Goal: Task Accomplishment & Management: Complete application form

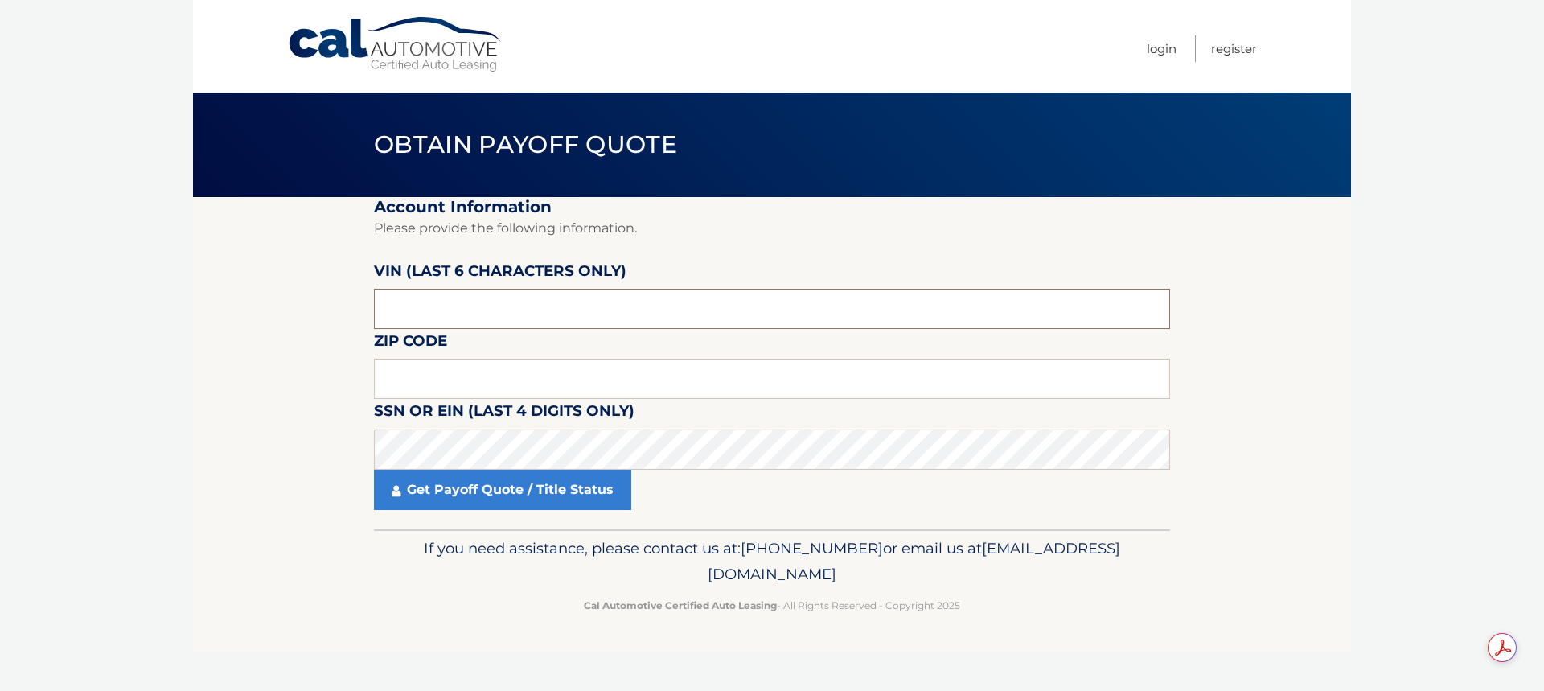
click at [441, 310] on input "text" at bounding box center [772, 309] width 796 height 40
type input "145113"
click at [471, 376] on input "text" at bounding box center [772, 379] width 796 height 40
type input "08009"
click at [500, 492] on link "Get Payoff Quote / Title Status" at bounding box center [502, 490] width 257 height 40
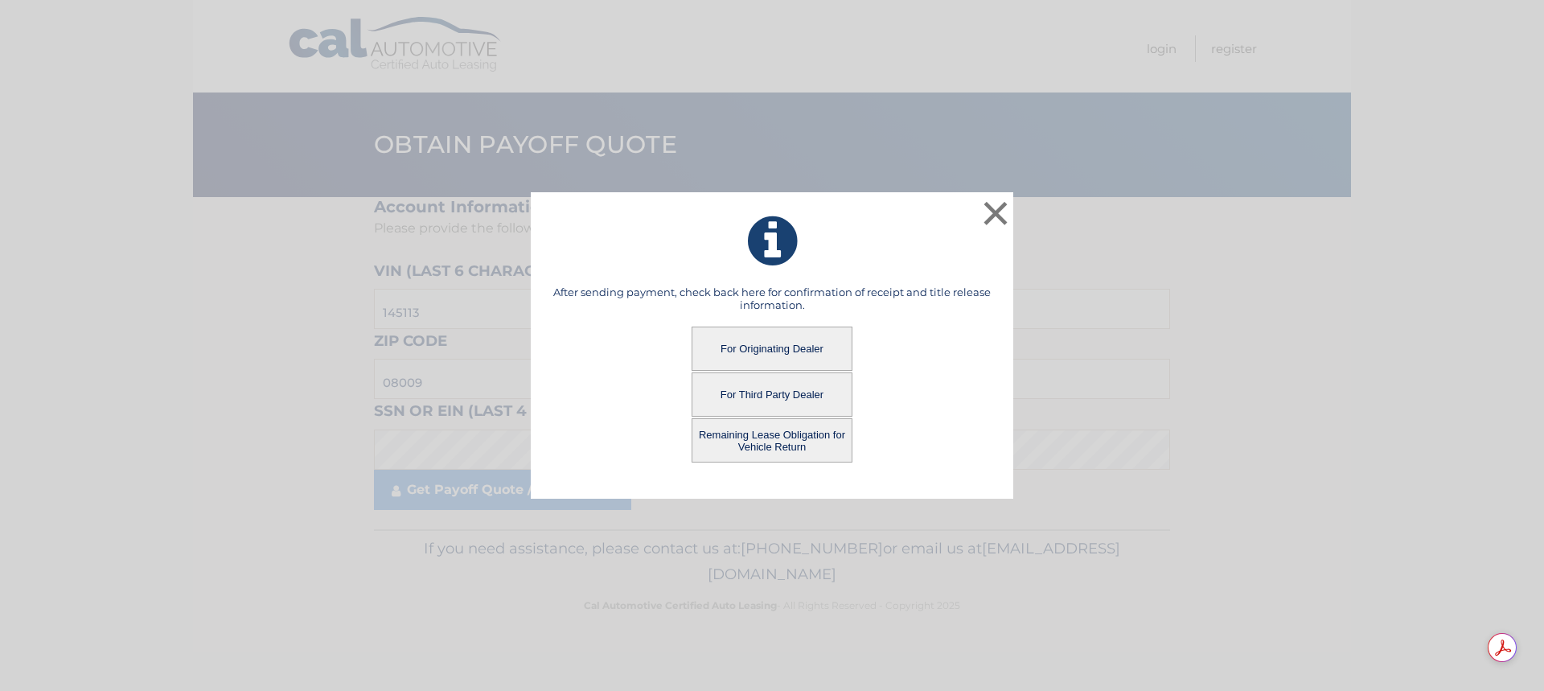
click at [780, 352] on button "For Originating Dealer" at bounding box center [772, 349] width 161 height 44
click at [780, 351] on button "For Originating Dealer" at bounding box center [772, 349] width 161 height 44
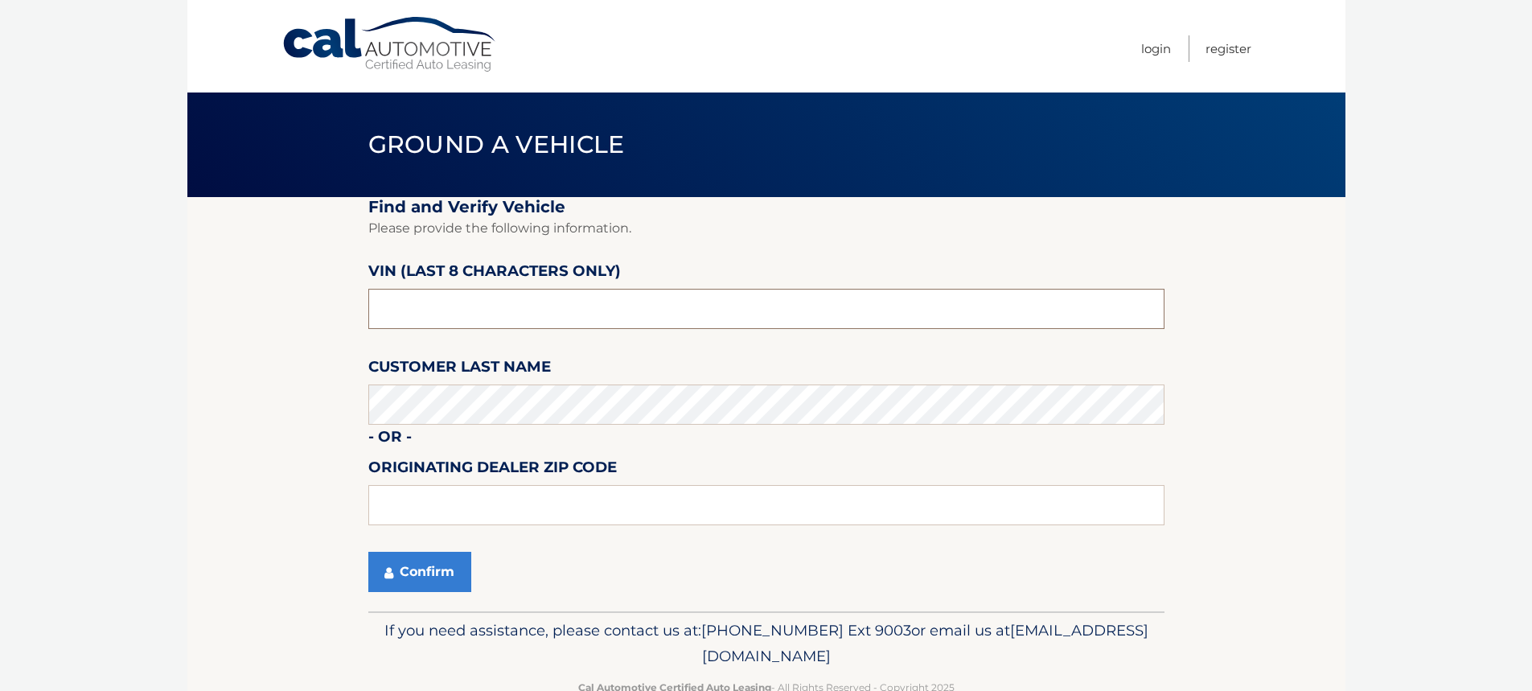
click at [456, 307] on input "text" at bounding box center [766, 309] width 796 height 40
type input "1*******"
type input "nh145113"
type input "08009"
click at [416, 568] on button "Confirm" at bounding box center [419, 572] width 103 height 40
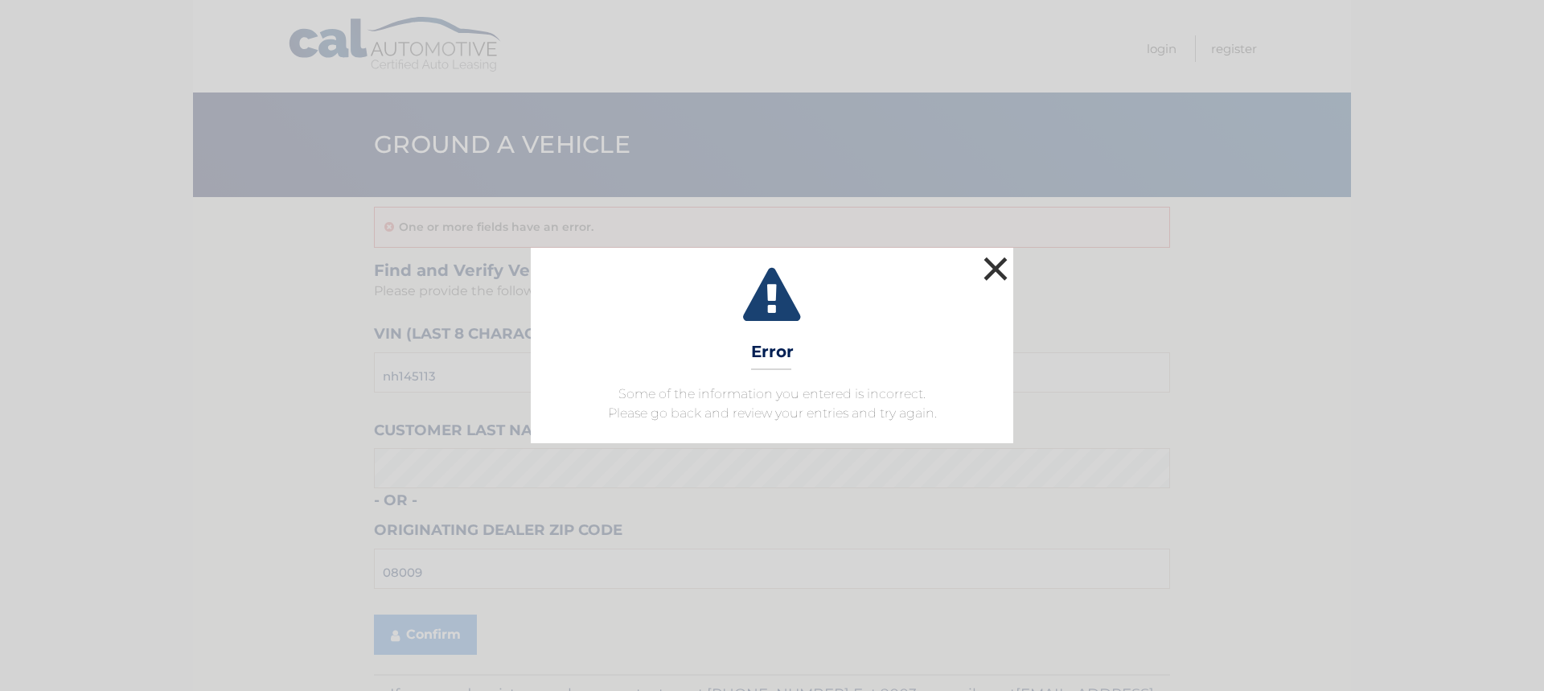
click at [1003, 273] on button "×" at bounding box center [996, 269] width 32 height 32
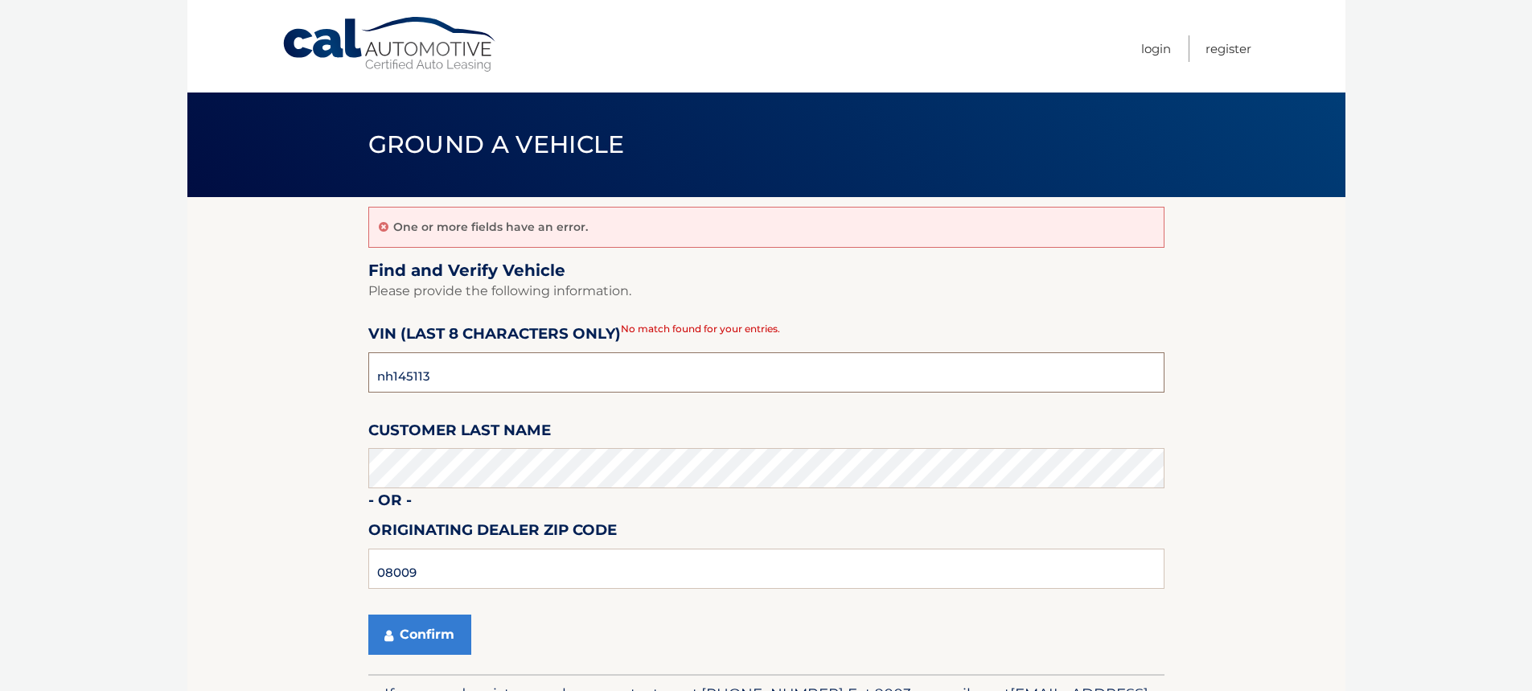
drag, startPoint x: 391, startPoint y: 377, endPoint x: 371, endPoint y: 376, distance: 20.1
click at [371, 376] on input "nh145113" at bounding box center [766, 372] width 796 height 40
type input "NH145113"
click at [408, 646] on button "Confirm" at bounding box center [419, 635] width 103 height 40
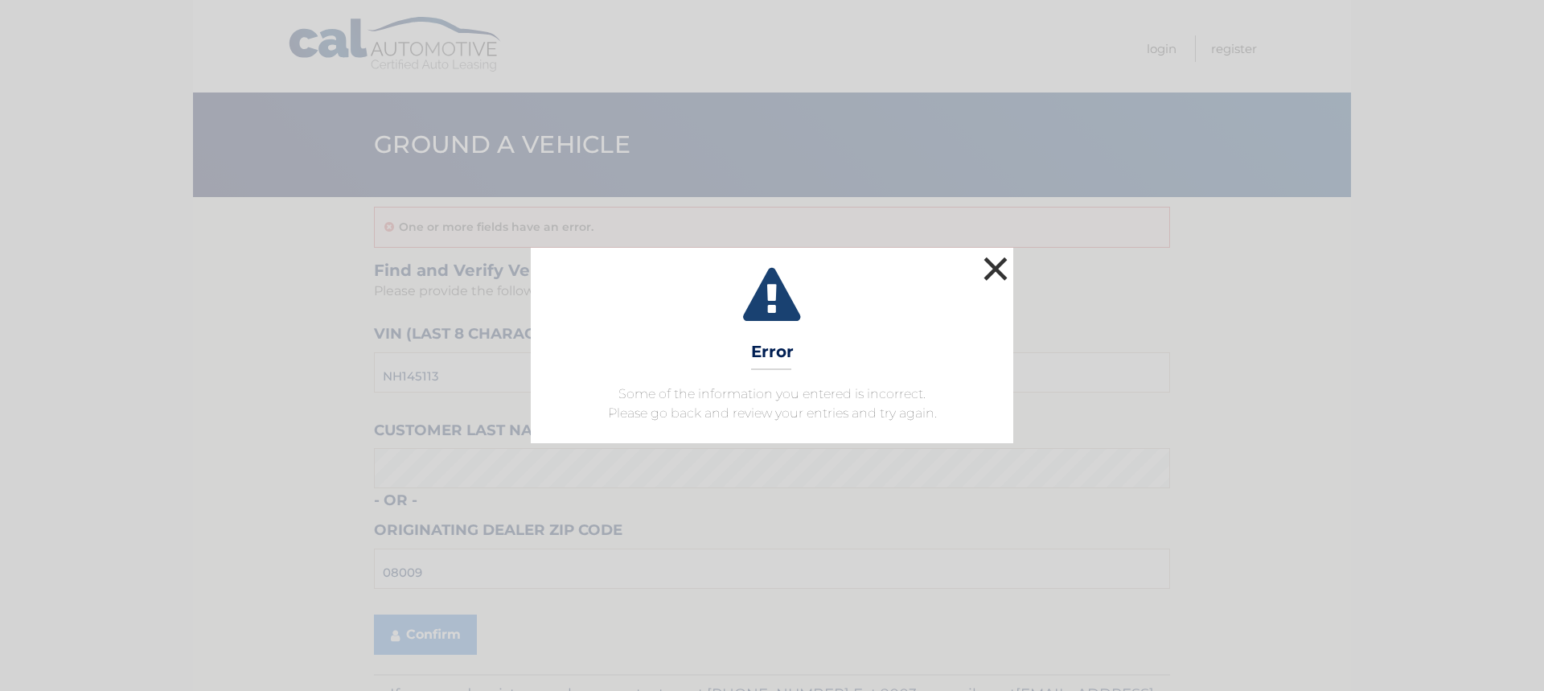
click at [999, 266] on button "×" at bounding box center [996, 269] width 32 height 32
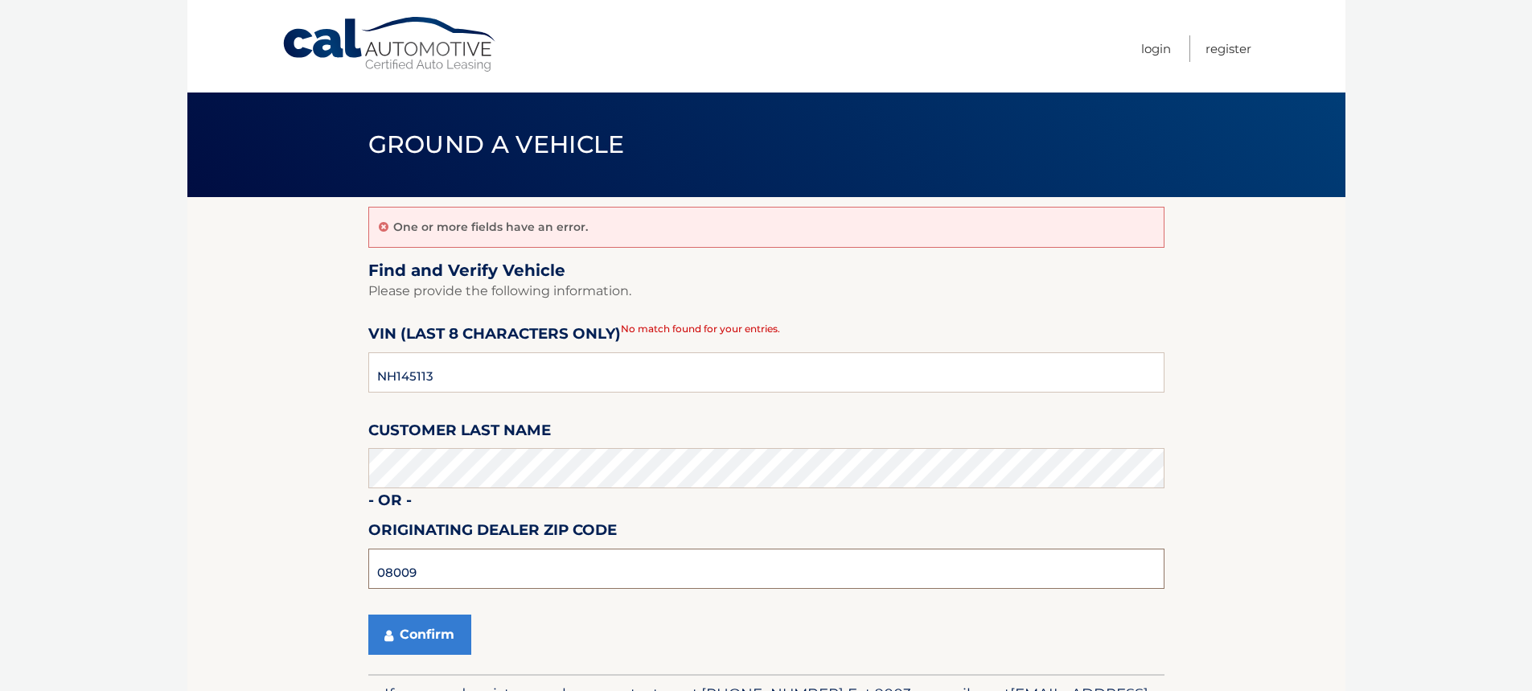
drag, startPoint x: 439, startPoint y: 576, endPoint x: 281, endPoint y: 581, distance: 158.5
click at [281, 581] on section "One or more fields have an error. Find and Verify Vehicle Please provide the fo…" at bounding box center [766, 435] width 1158 height 477
type input "08012"
click at [423, 635] on button "Confirm" at bounding box center [419, 635] width 103 height 40
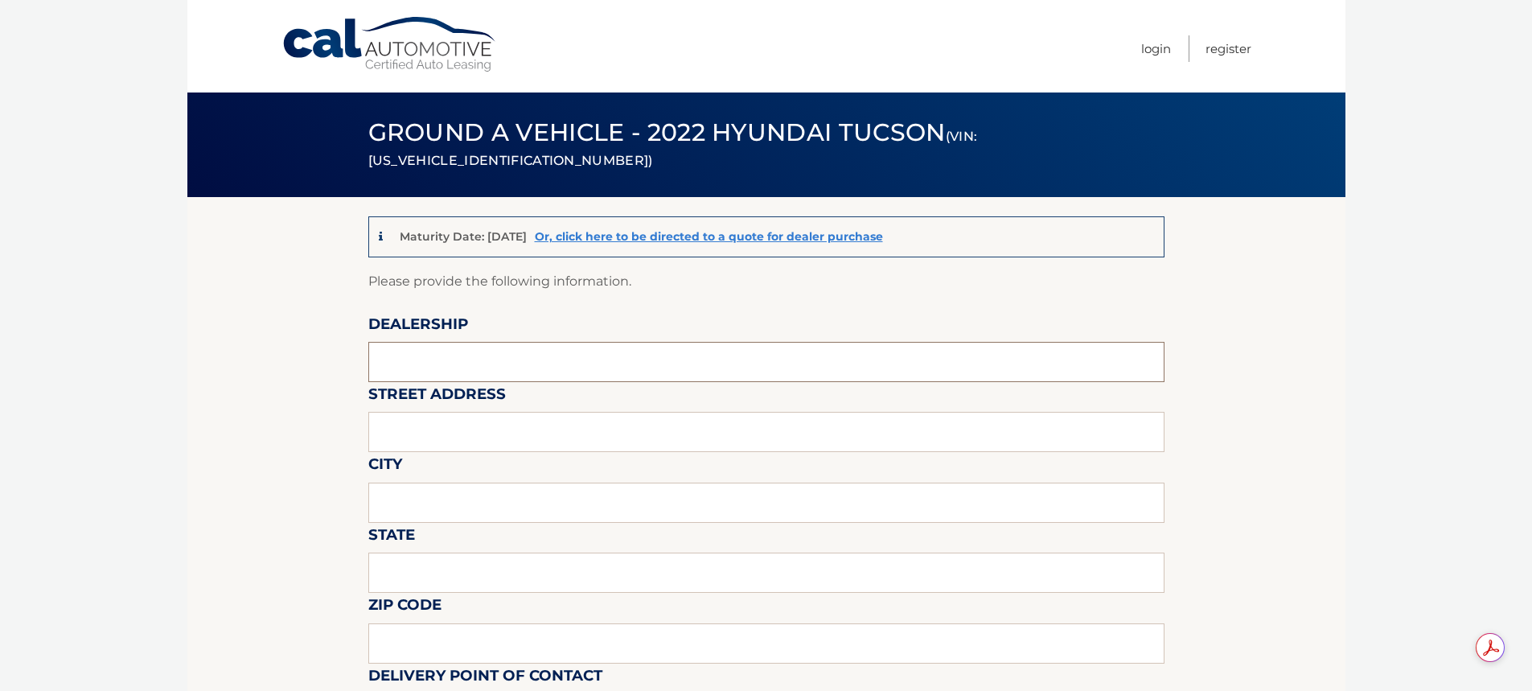
click at [472, 352] on input "text" at bounding box center [766, 362] width 796 height 40
type input "HYUNDAI OF TURNERSVILLE"
type input "[STREET_ADDRESS]"
type input "[GEOGRAPHIC_DATA]"
type input "NJ"
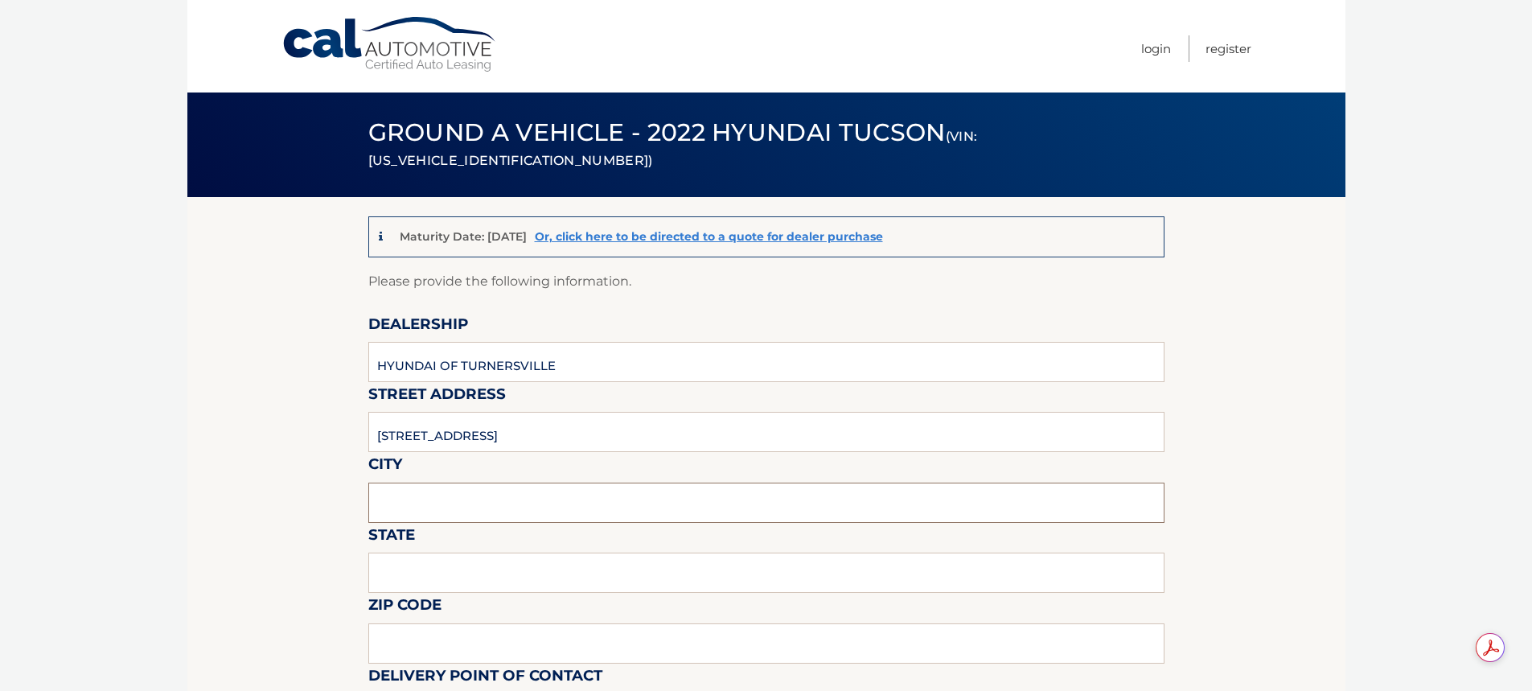
type input "08012"
type input "[PERSON_NAME]"
type input "8566497542"
type input "[PERSON_NAME][EMAIL_ADDRESS][PERSON_NAME][DOMAIN_NAME]"
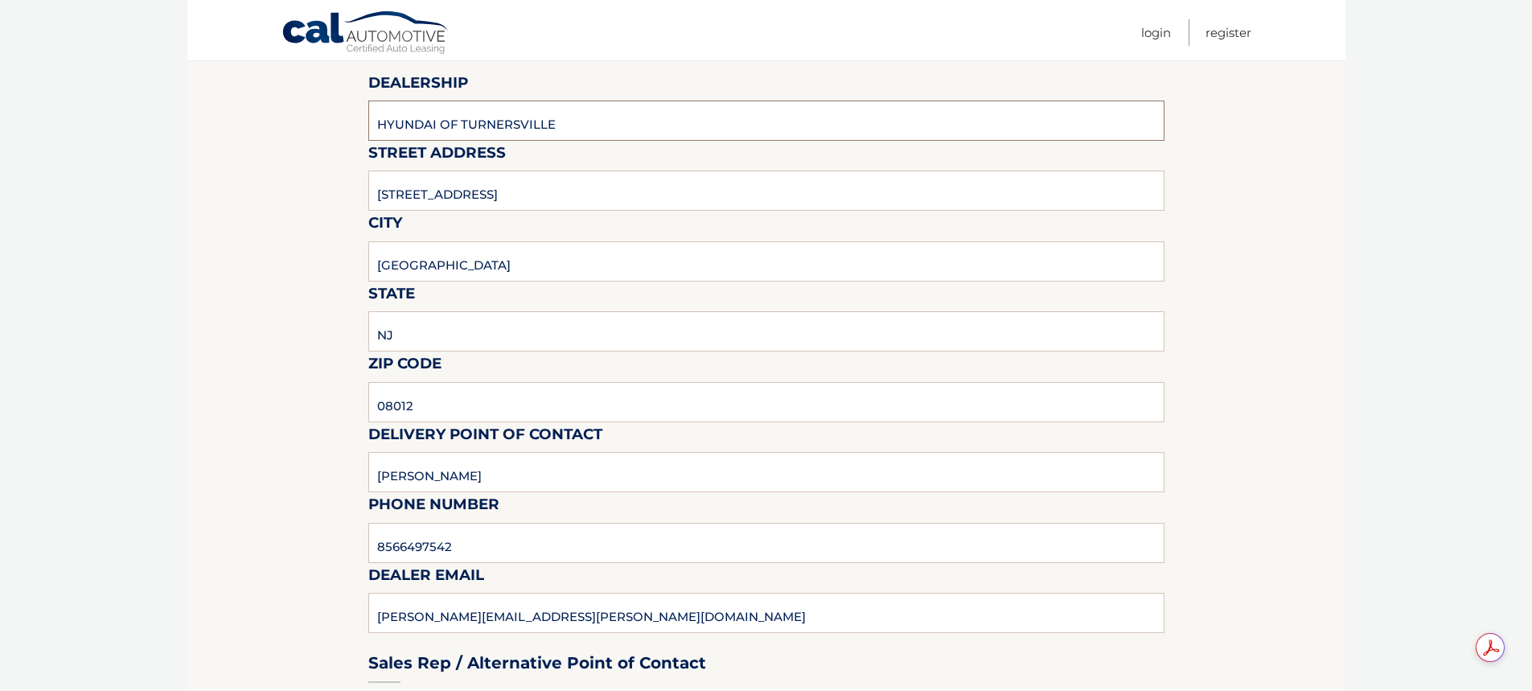
scroll to position [563, 0]
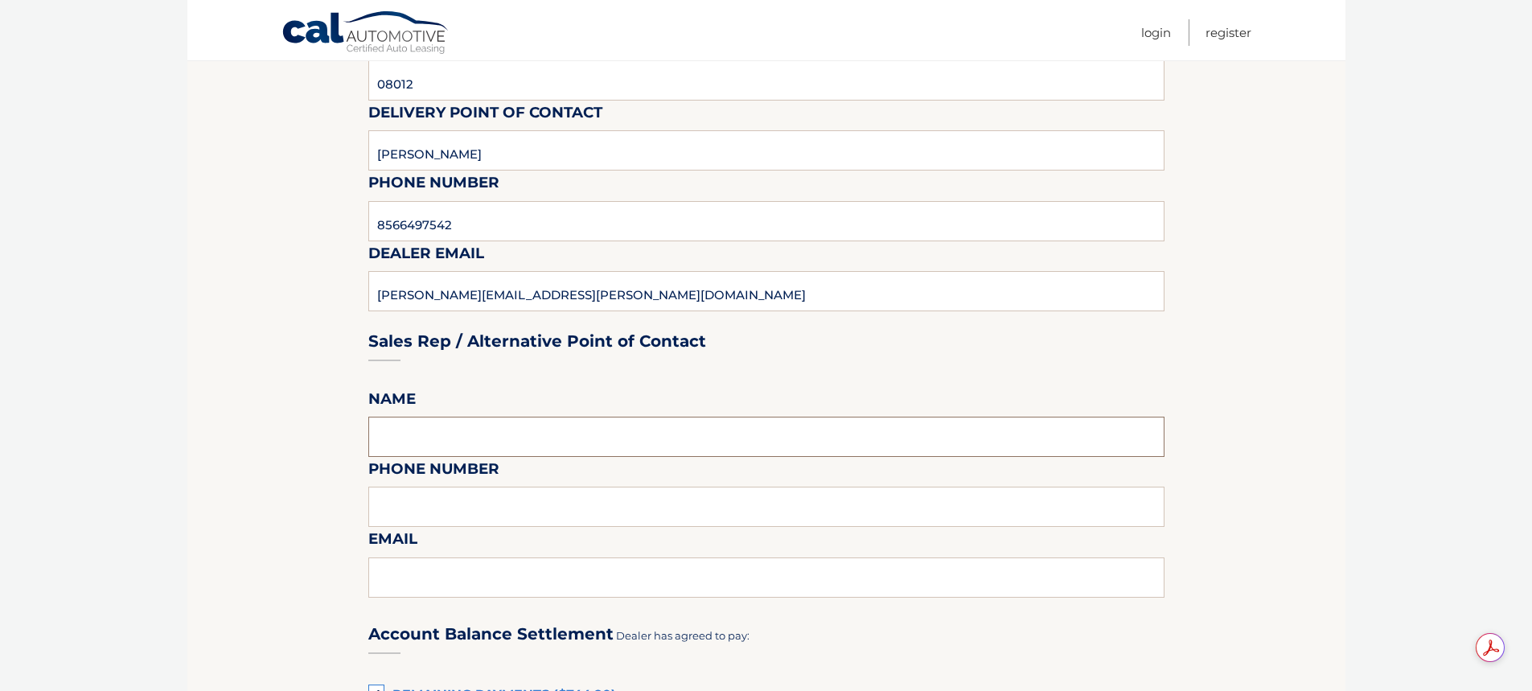
click at [413, 444] on input "text" at bounding box center [766, 437] width 796 height 40
type input "[PERSON_NAME] [PERSON_NAME]"
type input "8565166142"
click at [416, 574] on input "text" at bounding box center [766, 577] width 796 height 40
type input "[EMAIL_ADDRESS][DOMAIN_NAME]"
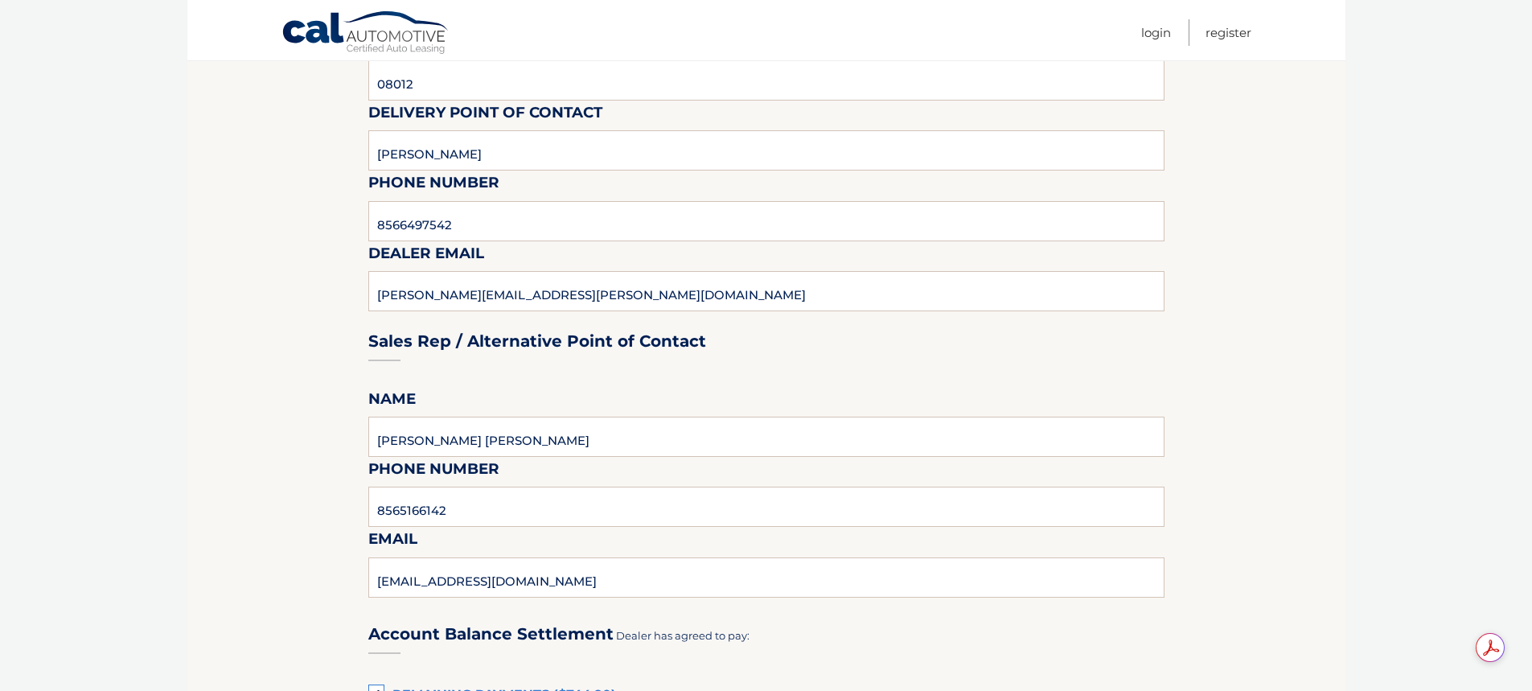
click at [327, 532] on section "Maturity Date: [DATE] Or, click here to be directed to a quote for dealer purch…" at bounding box center [766, 515] width 1158 height 1762
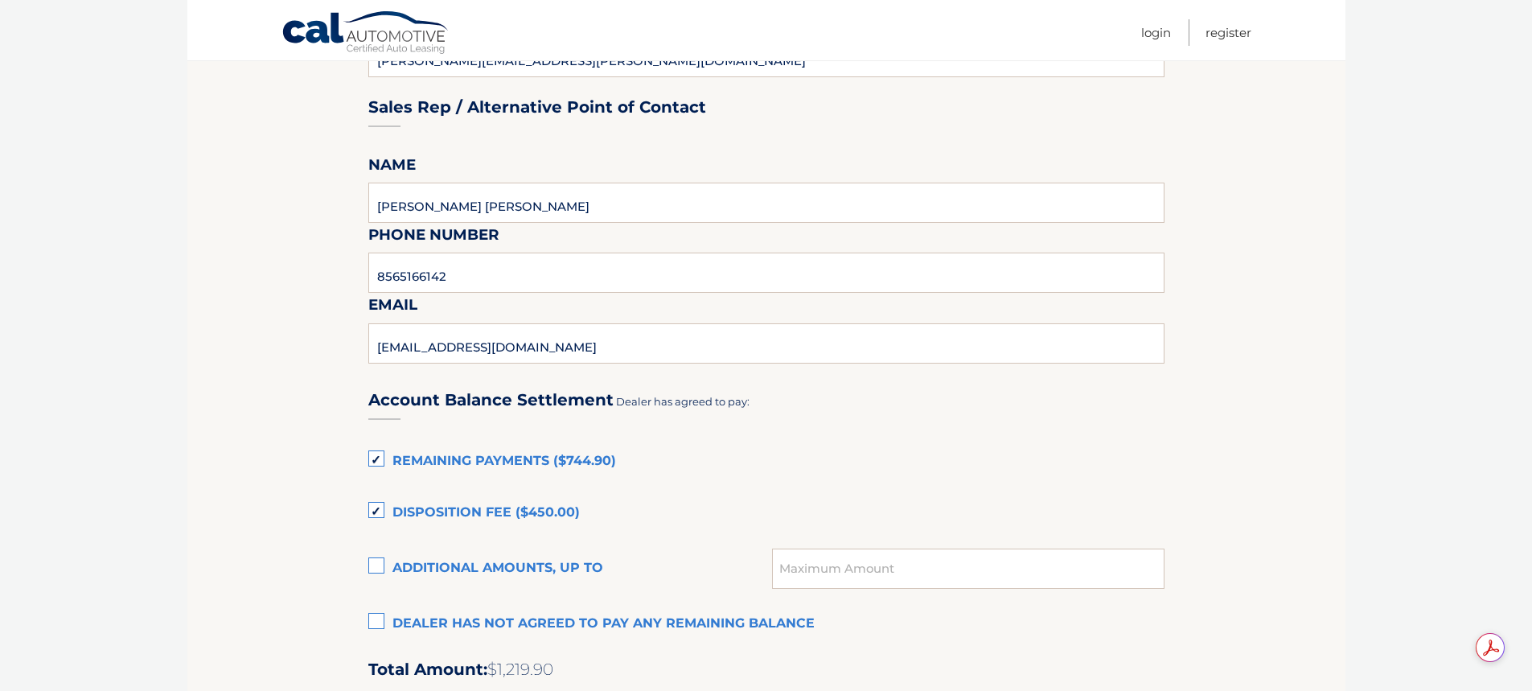
scroll to position [804, 0]
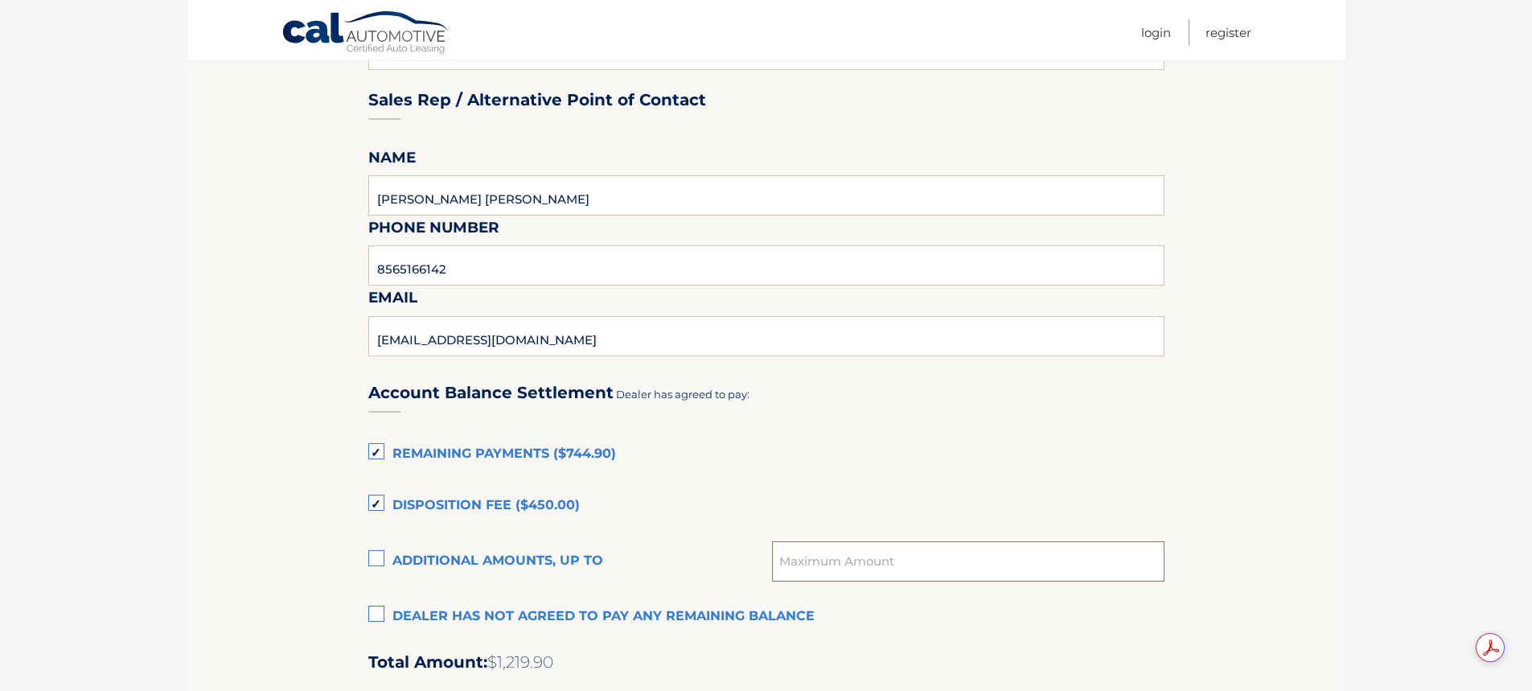
click at [834, 564] on input "text" at bounding box center [968, 561] width 392 height 40
click at [380, 554] on label "Additional amounts, up to" at bounding box center [570, 561] width 405 height 32
click at [0, 0] on input "Additional amounts, up to" at bounding box center [0, 0] width 0 height 0
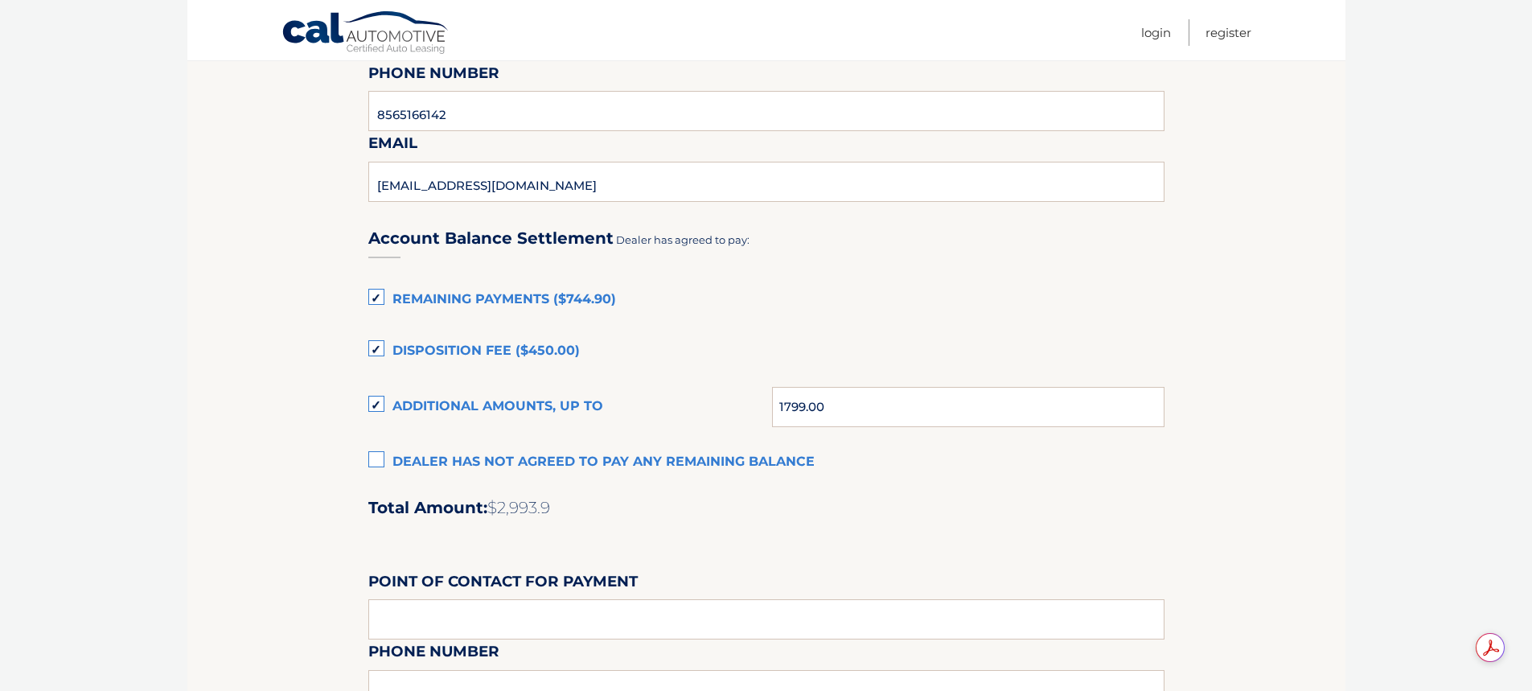
scroll to position [965, 0]
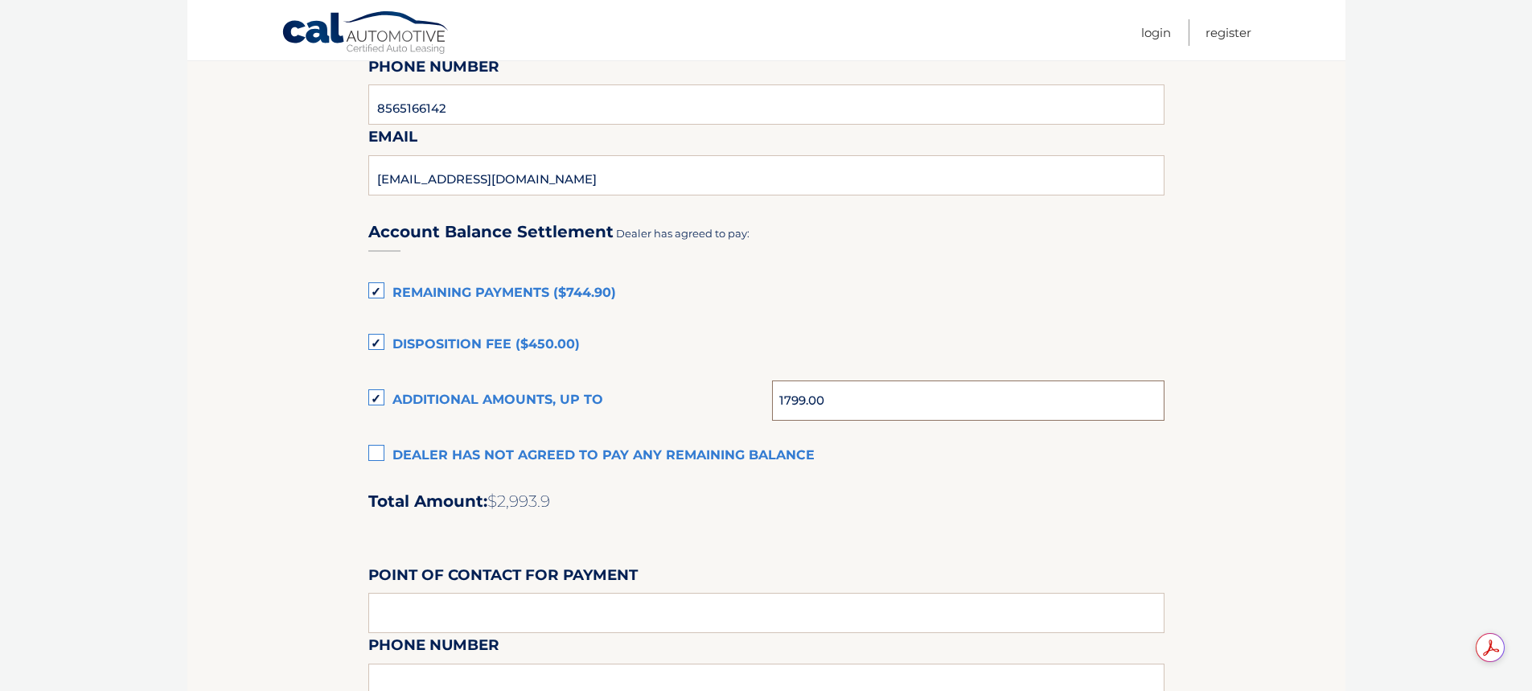
drag, startPoint x: 846, startPoint y: 401, endPoint x: 747, endPoint y: 384, distance: 100.5
click at [736, 399] on div "Additional amounts, up to 1799.00" at bounding box center [766, 400] width 796 height 40
type input "604"
click at [272, 393] on section "Maturity Date: 11/20/2025 Or, click here to be directed to a quote for dealer p…" at bounding box center [766, 113] width 1158 height 1762
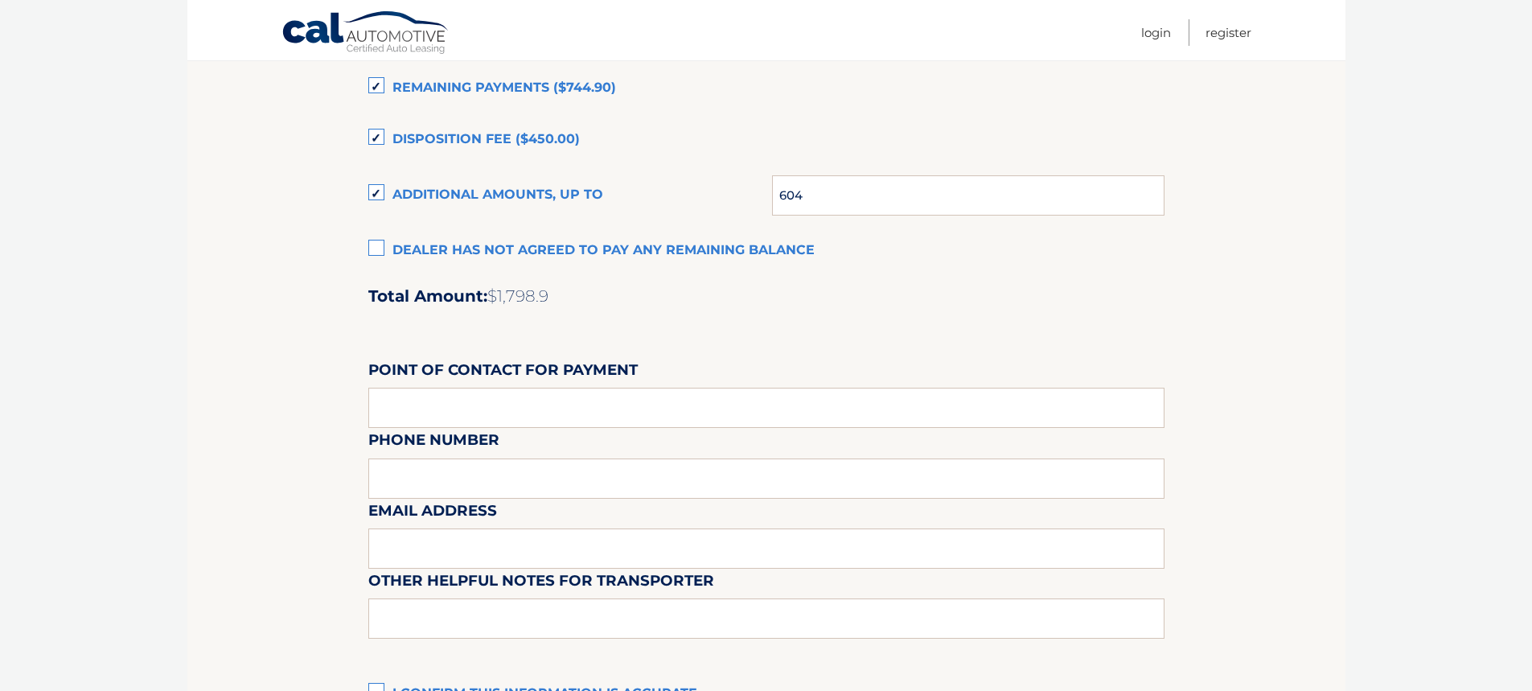
scroll to position [1206, 0]
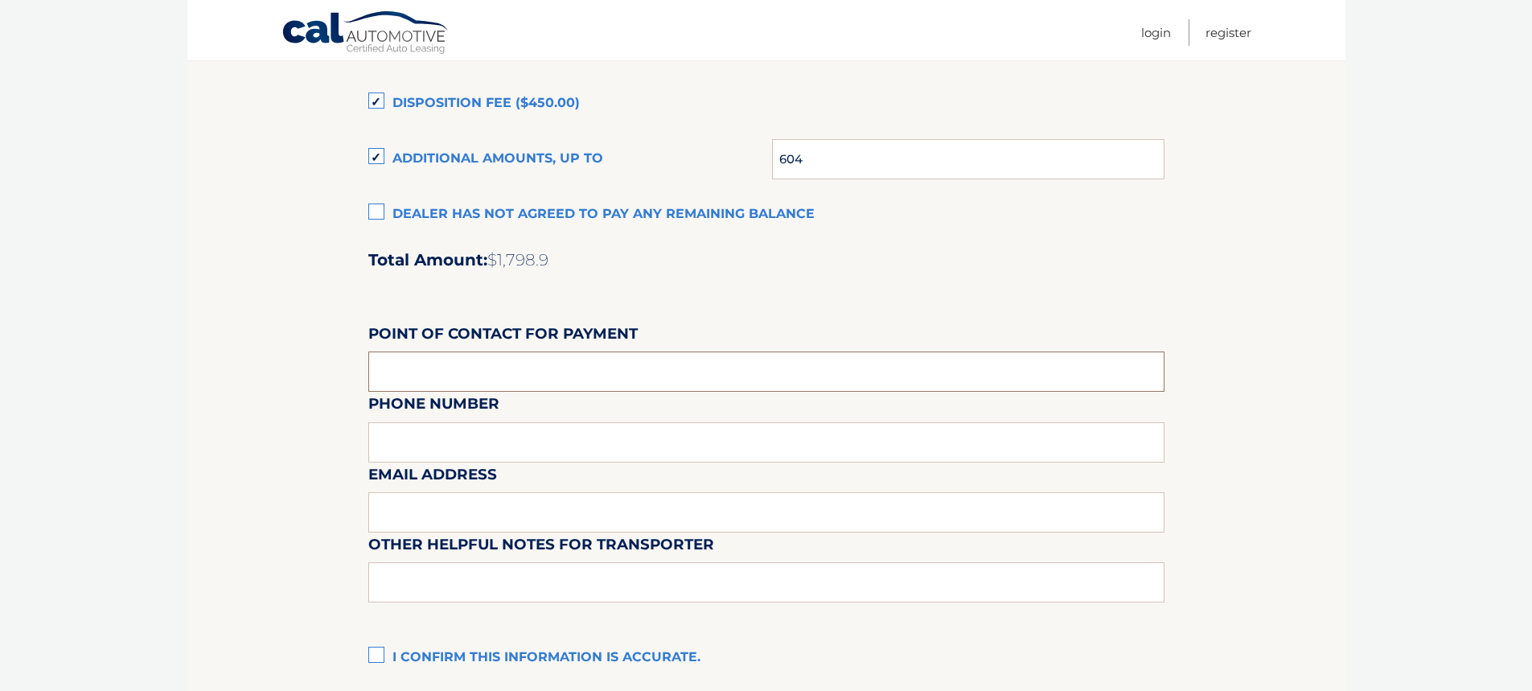
click at [480, 376] on input "text" at bounding box center [766, 371] width 796 height 40
type input "MARSH CHAMBERS"
type input "8565166142"
type input "MCHAMBERS@PENSKEAUTOMOTIVE.COM"
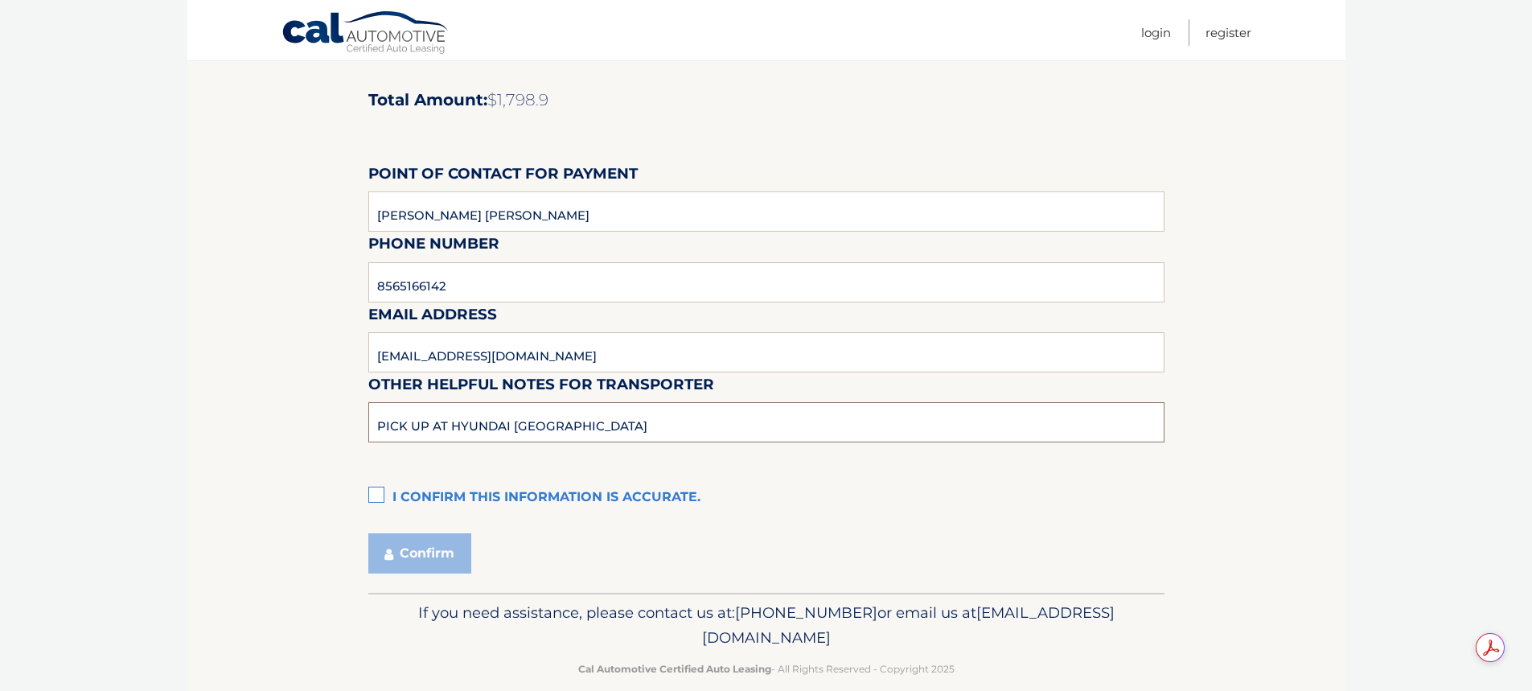
scroll to position [1367, 0]
type input "PICK UP AT HYUNDAI TURNERSVILLE"
click at [379, 495] on label "I confirm this information is accurate." at bounding box center [766, 497] width 796 height 32
click at [0, 0] on input "I confirm this information is accurate." at bounding box center [0, 0] width 0 height 0
click at [439, 546] on button "Confirm" at bounding box center [419, 552] width 103 height 40
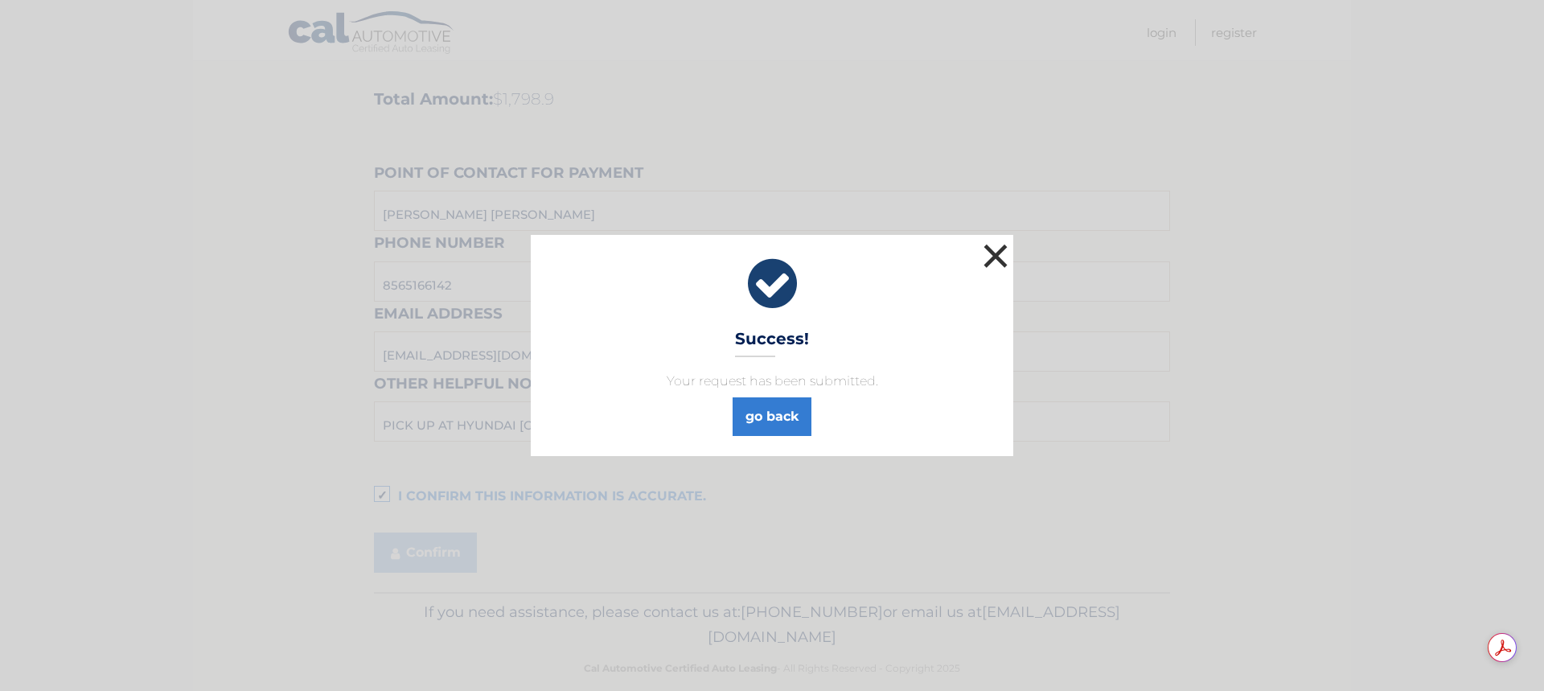
click at [996, 252] on button "×" at bounding box center [996, 256] width 32 height 32
